Goal: Task Accomplishment & Management: Manage account settings

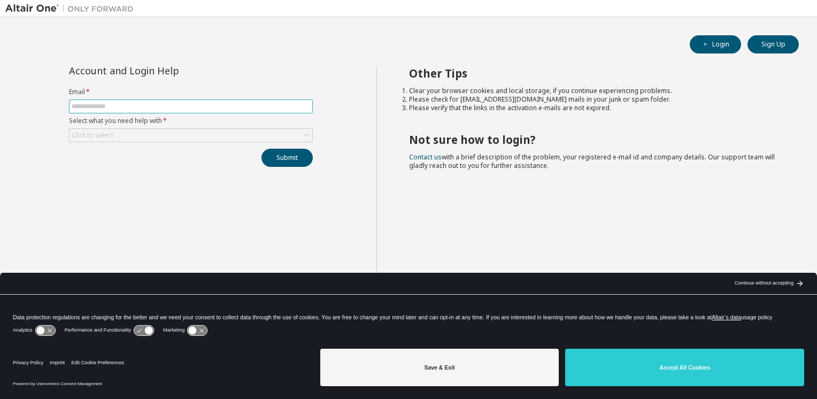
click at [210, 111] on span at bounding box center [191, 106] width 244 height 14
click at [206, 105] on input "text" at bounding box center [191, 106] width 238 height 9
type input "**********"
click at [218, 133] on div "Click to select" at bounding box center [190, 135] width 243 height 13
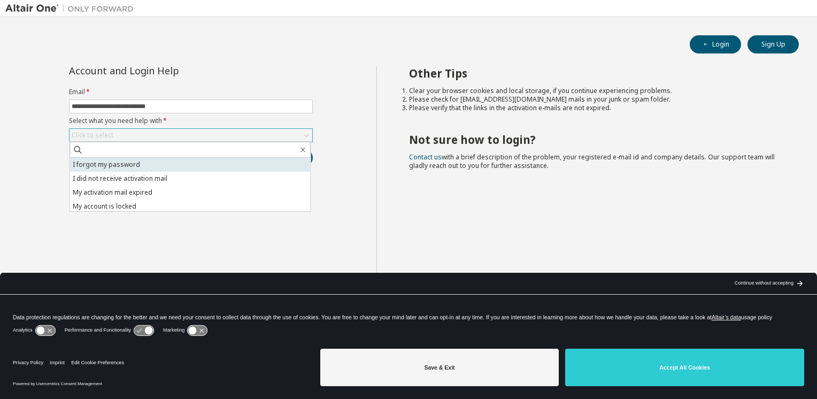
click at [203, 168] on li "I forgot my password" at bounding box center [190, 165] width 241 height 14
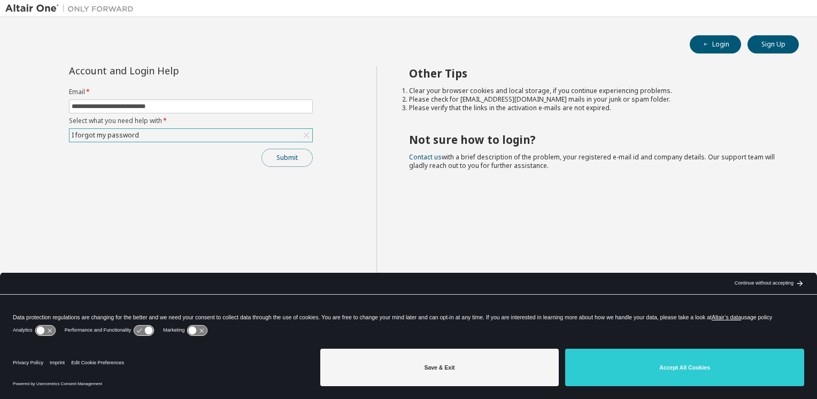
click at [284, 163] on button "Submit" at bounding box center [286, 158] width 51 height 18
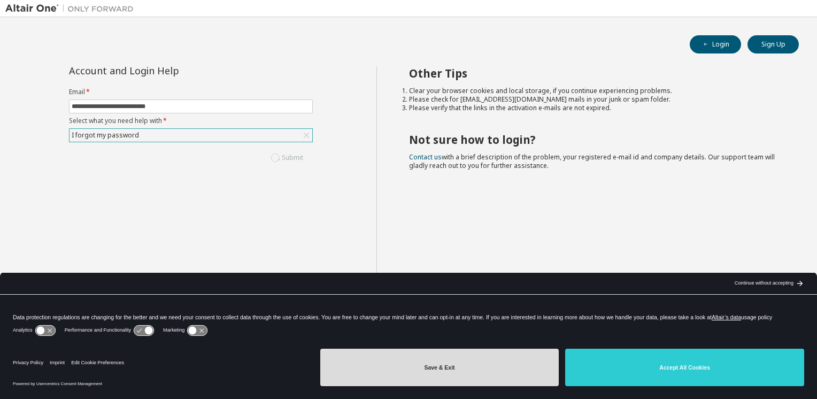
click at [459, 371] on button "Save & Exit" at bounding box center [439, 367] width 239 height 37
